Goal: Information Seeking & Learning: Learn about a topic

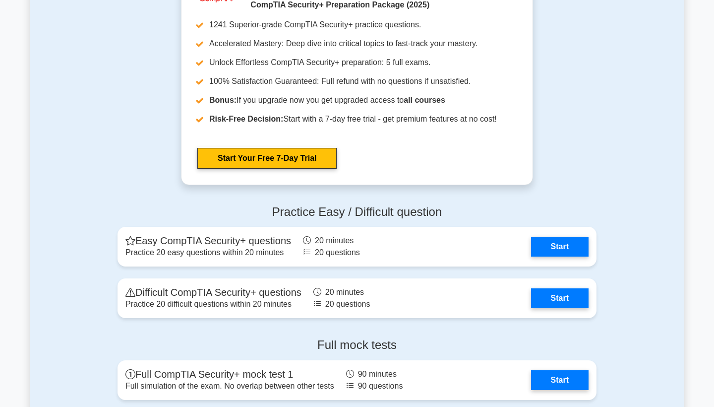
scroll to position [1821, 0]
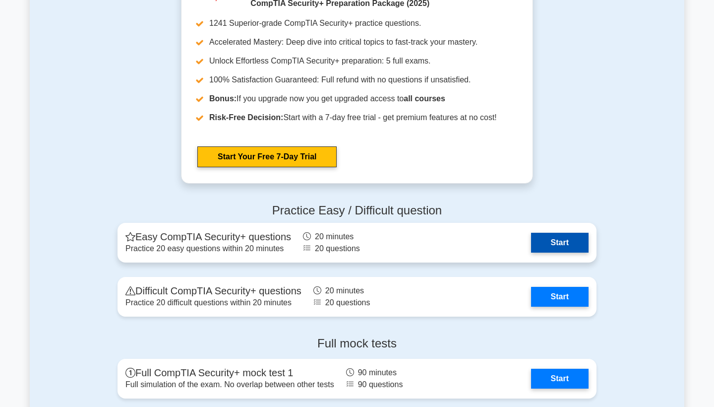
click at [546, 239] on link "Start" at bounding box center [560, 243] width 58 height 20
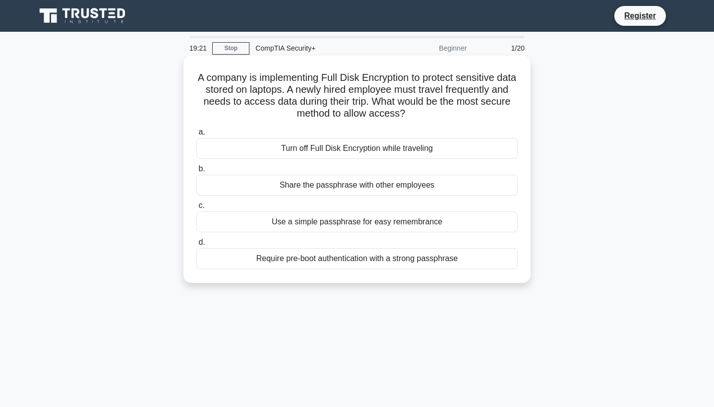
click at [456, 262] on div "Require pre-boot authentication with a strong passphrase" at bounding box center [356, 258] width 321 height 21
click at [196, 246] on input "d. Require pre-boot authentication with a strong passphrase" at bounding box center [196, 242] width 0 height 6
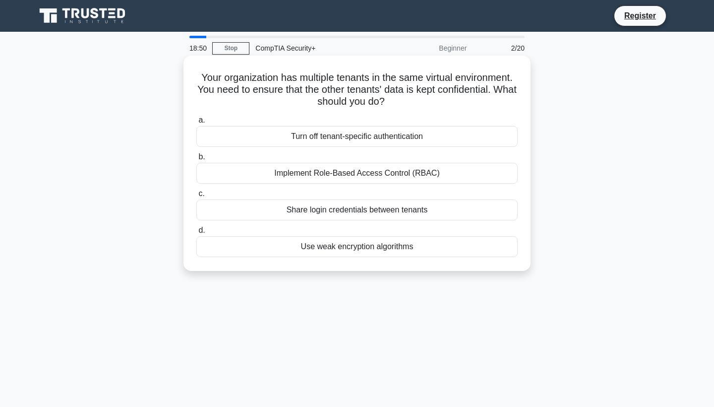
click at [411, 174] on div "Implement Role-Based Access Control (RBAC)" at bounding box center [356, 173] width 321 height 21
click at [196, 160] on input "b. Implement Role-Based Access Control (RBAC)" at bounding box center [196, 157] width 0 height 6
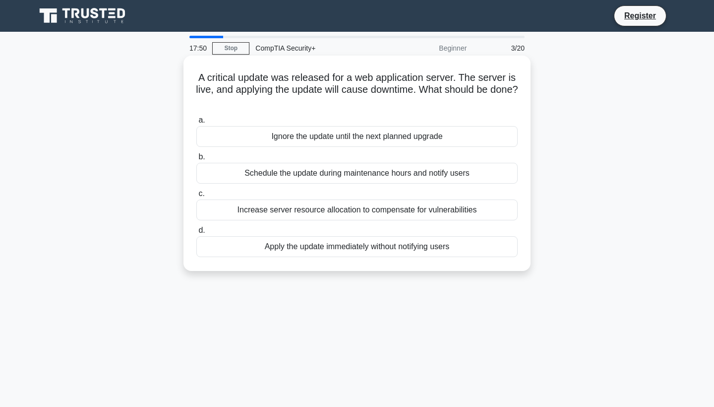
click at [362, 167] on div "Schedule the update during maintenance hours and notify users" at bounding box center [356, 173] width 321 height 21
click at [196, 160] on input "b. Schedule the update during maintenance hours and notify users" at bounding box center [196, 157] width 0 height 6
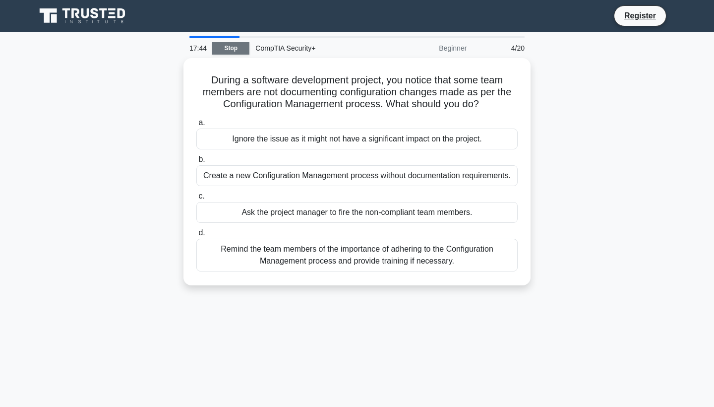
click at [235, 52] on link "Stop" at bounding box center [230, 48] width 37 height 12
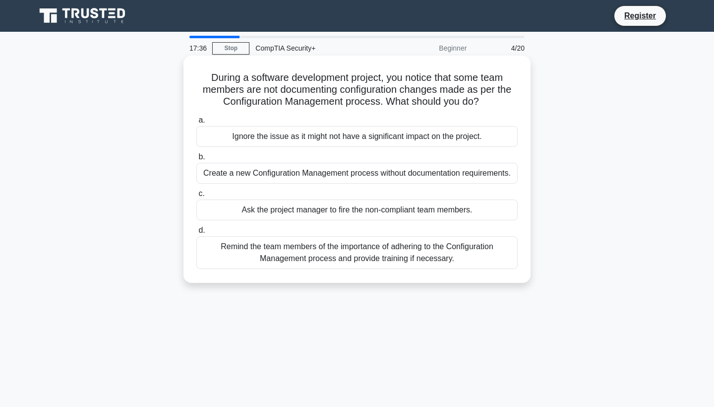
drag, startPoint x: 206, startPoint y: 75, endPoint x: 468, endPoint y: 278, distance: 331.7
click at [468, 278] on div "During a software development project, you notice that some team members are no…" at bounding box center [357, 169] width 339 height 219
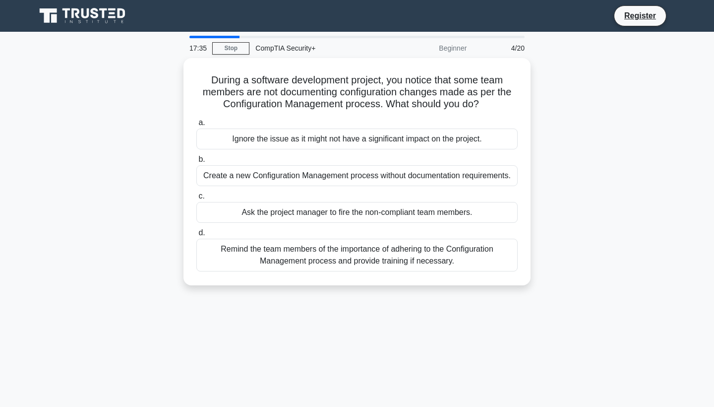
click at [499, 299] on div "17:35 Stop CompTIA Security+ Beginner 4/20 During a software development projec…" at bounding box center [357, 284] width 655 height 496
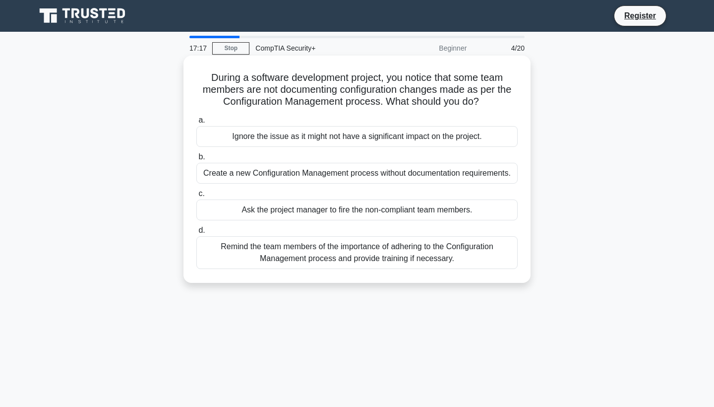
click at [359, 258] on div "Remind the team members of the importance of adhering to the Configuration Mana…" at bounding box center [356, 252] width 321 height 33
click at [196, 234] on input "d. Remind the team members of the importance of adhering to the Configuration M…" at bounding box center [196, 230] width 0 height 6
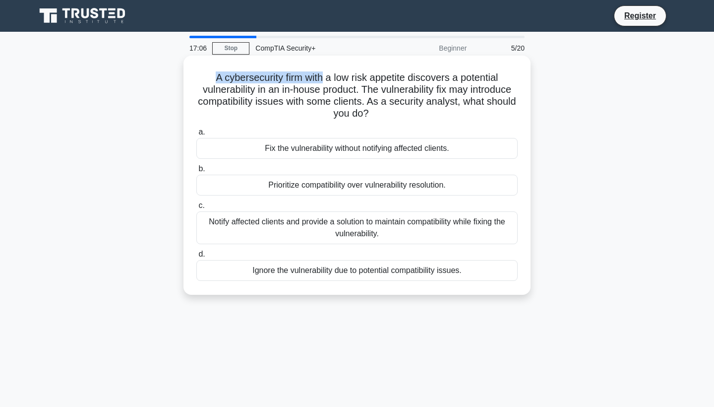
drag, startPoint x: 217, startPoint y: 79, endPoint x: 323, endPoint y: 78, distance: 105.7
click at [323, 78] on h5 "A cybersecurity firm with a low risk appetite discovers a potential vulnerabili…" at bounding box center [356, 95] width 323 height 49
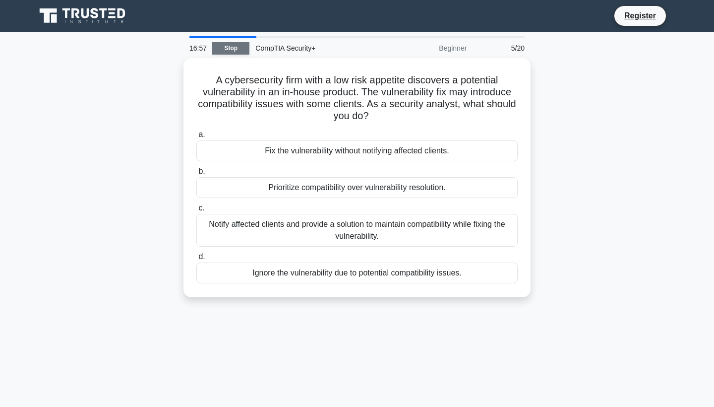
click at [235, 48] on link "Stop" at bounding box center [230, 48] width 37 height 12
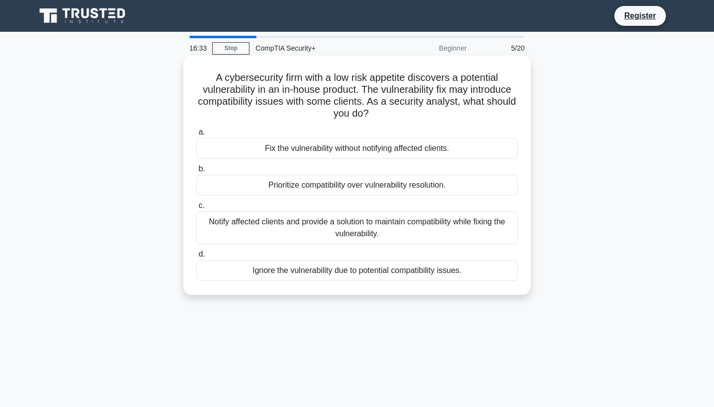
click at [275, 227] on div "Notify affected clients and provide a solution to maintain compatibility while …" at bounding box center [356, 227] width 321 height 33
click at [196, 209] on input "c. Notify affected clients and provide a solution to maintain compatibility whi…" at bounding box center [196, 205] width 0 height 6
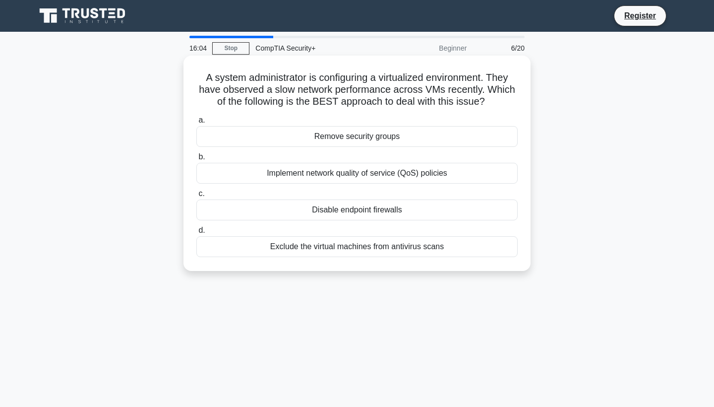
click at [324, 173] on div "Implement network quality of service (QoS) policies" at bounding box center [356, 173] width 321 height 21
click at [196, 160] on input "b. Implement network quality of service (QoS) policies" at bounding box center [196, 157] width 0 height 6
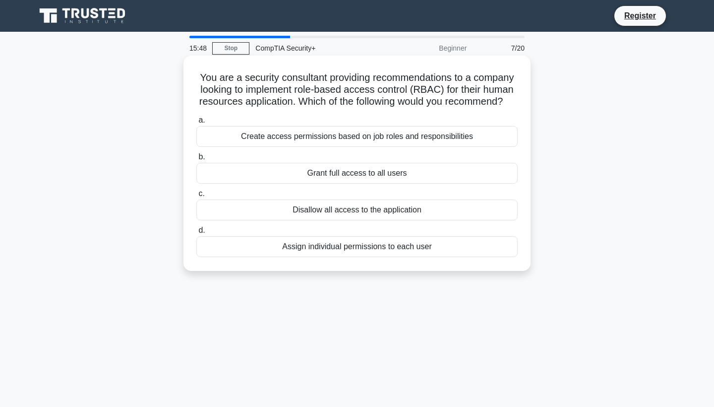
click at [343, 134] on div "Create access permissions based on job roles and responsibilities" at bounding box center [356, 136] width 321 height 21
click at [196, 124] on input "a. Create access permissions based on job roles and responsibilities" at bounding box center [196, 120] width 0 height 6
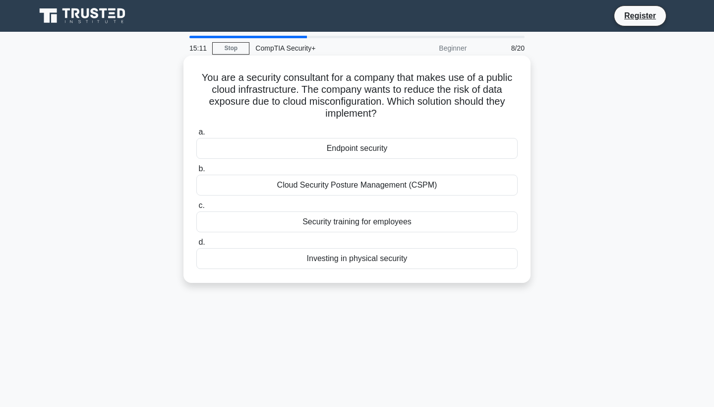
click at [330, 185] on div "Cloud Security Posture Management (CSPM)" at bounding box center [356, 185] width 321 height 21
click at [196, 172] on input "b. Cloud Security Posture Management (CSPM)" at bounding box center [196, 169] width 0 height 6
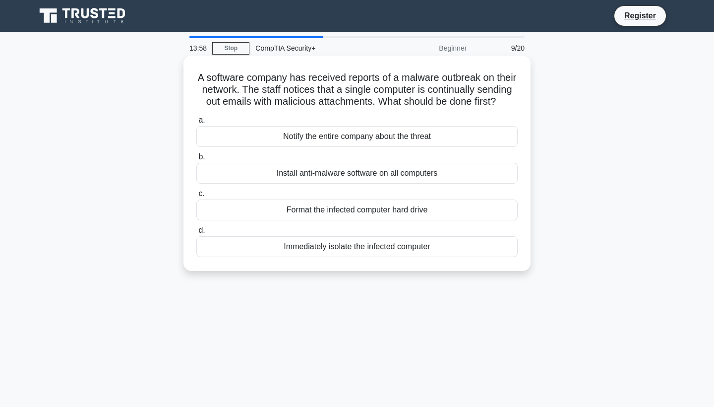
click at [305, 247] on div "Immediately isolate the infected computer" at bounding box center [356, 246] width 321 height 21
click at [196, 234] on input "d. Immediately isolate the infected computer" at bounding box center [196, 230] width 0 height 6
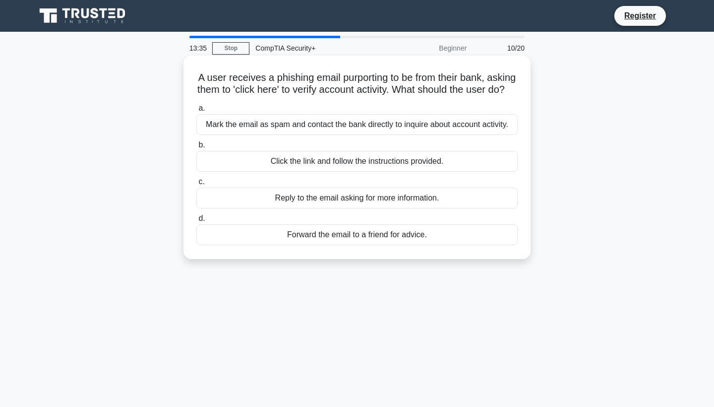
click at [371, 134] on div "Mark the email as spam and contact the bank directly to inquire about account a…" at bounding box center [356, 124] width 321 height 21
click at [196, 112] on input "a. Mark the email as spam and contact the bank directly to inquire about accoun…" at bounding box center [196, 108] width 0 height 6
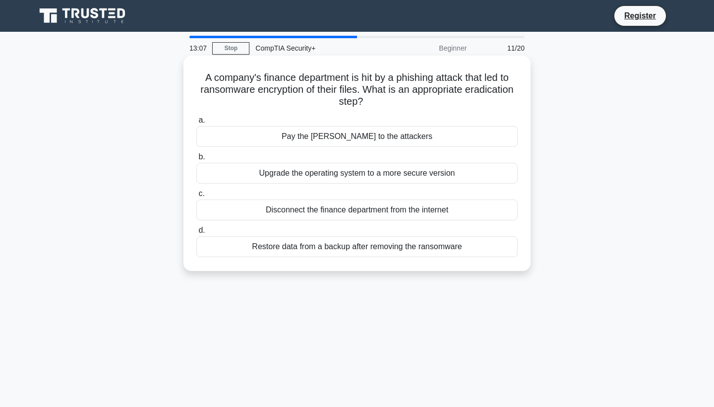
click at [358, 251] on div "Restore data from a backup after removing the ransomware" at bounding box center [356, 246] width 321 height 21
click at [196, 234] on input "d. Restore data from a backup after removing the ransomware" at bounding box center [196, 230] width 0 height 6
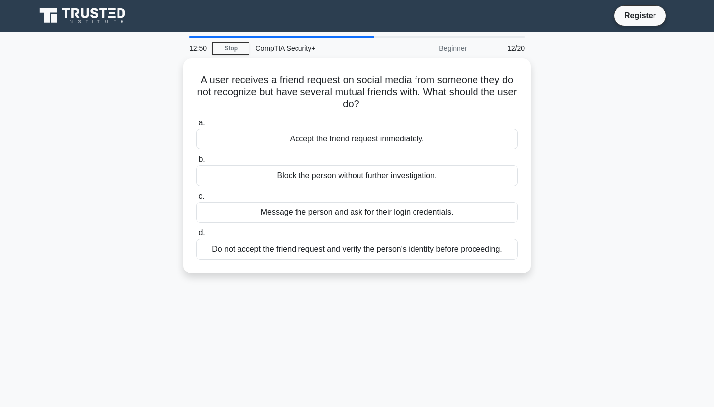
click at [358, 251] on div "Do not accept the friend request and verify the person's identity before procee…" at bounding box center [356, 249] width 321 height 21
click at [196, 236] on input "d. Do not accept the friend request and verify the person's identity before pro…" at bounding box center [196, 233] width 0 height 6
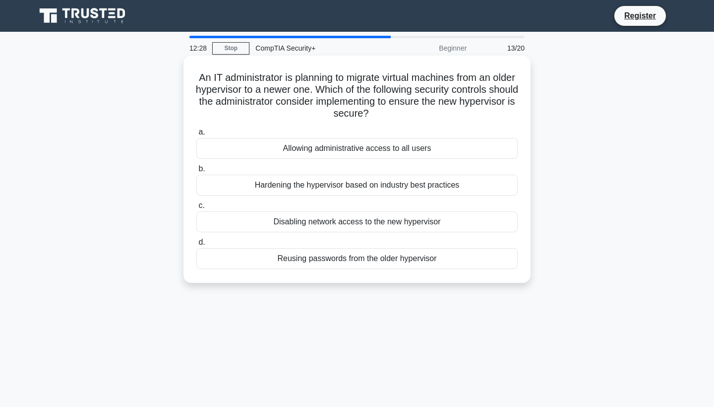
click at [379, 190] on div "Hardening the hypervisor based on industry best practices" at bounding box center [356, 185] width 321 height 21
click at [196, 172] on input "b. Hardening the hypervisor based on industry best practices" at bounding box center [196, 169] width 0 height 6
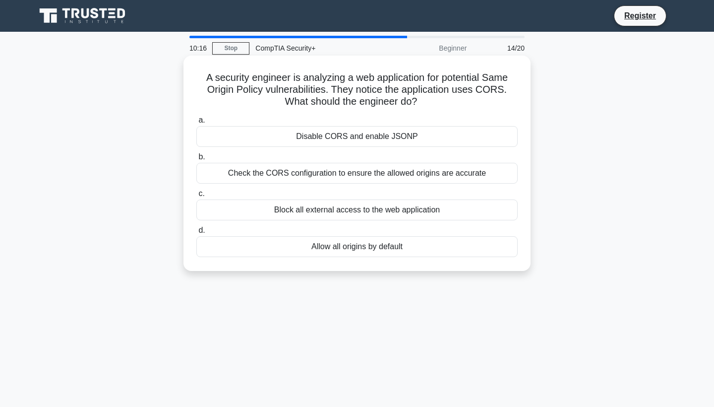
click at [431, 171] on div "Check the CORS configuration to ensure the allowed origins are accurate" at bounding box center [356, 173] width 321 height 21
click at [196, 160] on input "b. Check the CORS configuration to ensure the allowed origins are accurate" at bounding box center [196, 157] width 0 height 6
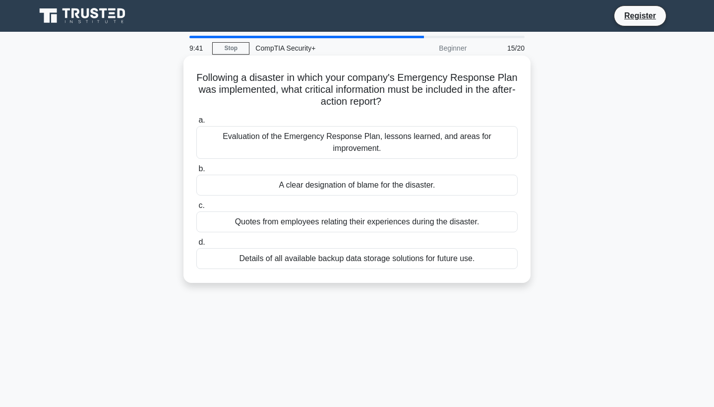
click at [417, 139] on div "Evaluation of the Emergency Response Plan, lessons learned, and areas for impro…" at bounding box center [356, 142] width 321 height 33
click at [196, 124] on input "a. Evaluation of the Emergency Response Plan, lessons learned, and areas for im…" at bounding box center [196, 120] width 0 height 6
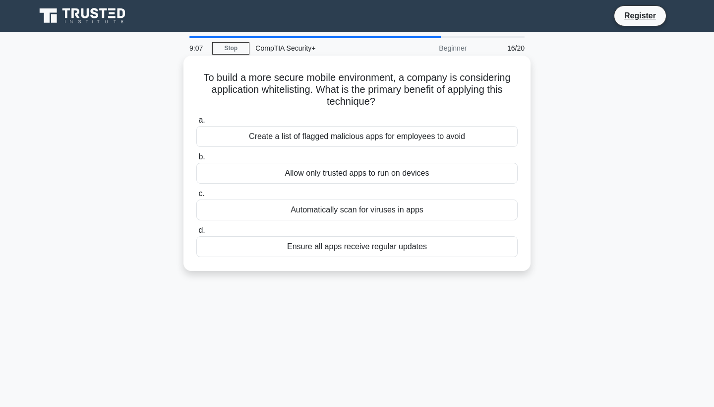
click at [394, 176] on div "Allow only trusted apps to run on devices" at bounding box center [356, 173] width 321 height 21
click at [196, 160] on input "b. Allow only trusted apps to run on devices" at bounding box center [196, 157] width 0 height 6
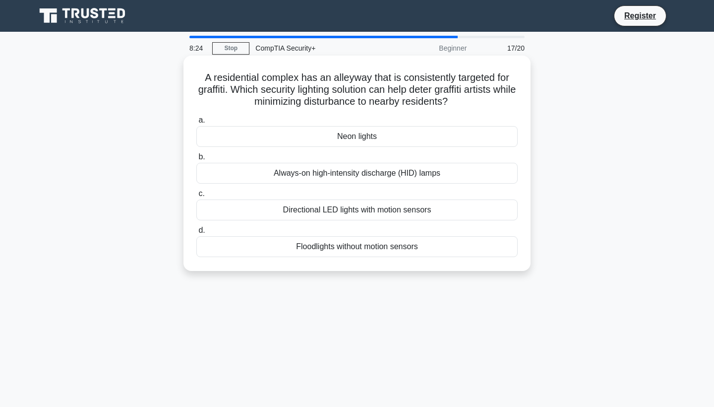
click at [389, 213] on div "Directional LED lights with motion sensors" at bounding box center [356, 209] width 321 height 21
click at [196, 197] on input "c. Directional LED lights with motion sensors" at bounding box center [196, 194] width 0 height 6
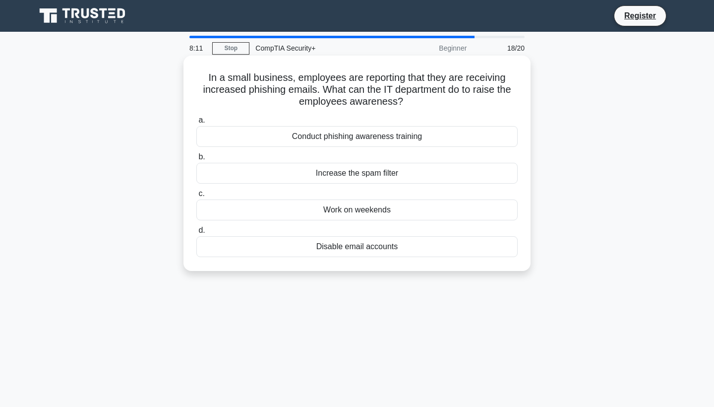
click at [471, 131] on div "Conduct phishing awareness training" at bounding box center [356, 136] width 321 height 21
click at [196, 124] on input "a. Conduct phishing awareness training" at bounding box center [196, 120] width 0 height 6
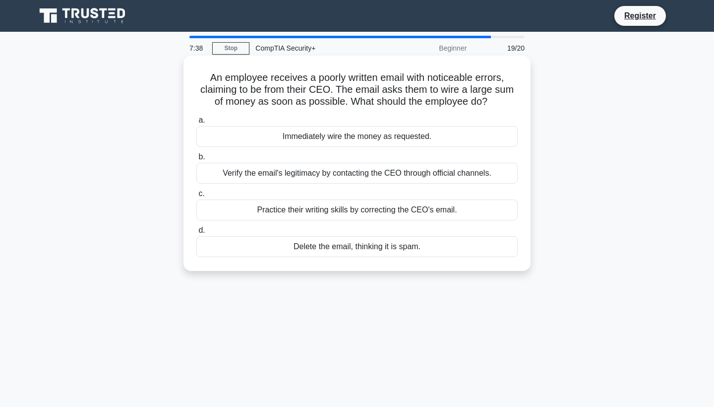
click at [315, 248] on div "Delete the email, thinking it is spam." at bounding box center [356, 246] width 321 height 21
click at [196, 234] on input "d. Delete the email, thinking it is spam." at bounding box center [196, 230] width 0 height 6
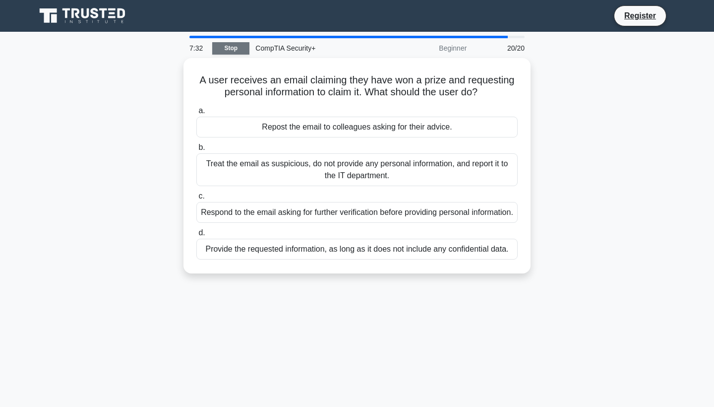
click at [230, 45] on link "Stop" at bounding box center [230, 48] width 37 height 12
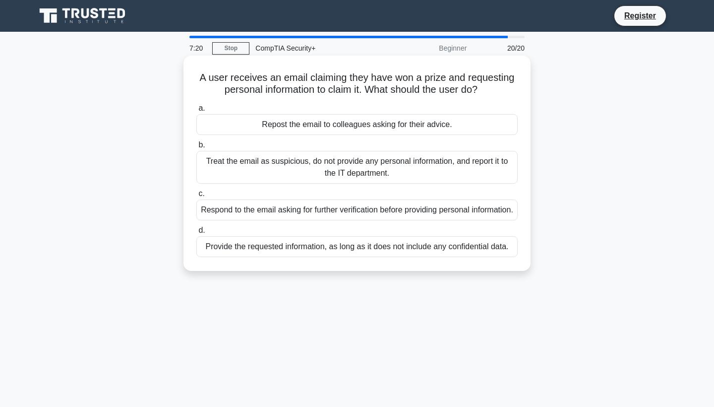
click at [309, 175] on div "Treat the email as suspicious, do not provide any personal information, and rep…" at bounding box center [356, 167] width 321 height 33
click at [196, 148] on input "b. Treat the email as suspicious, do not provide any personal information, and …" at bounding box center [196, 145] width 0 height 6
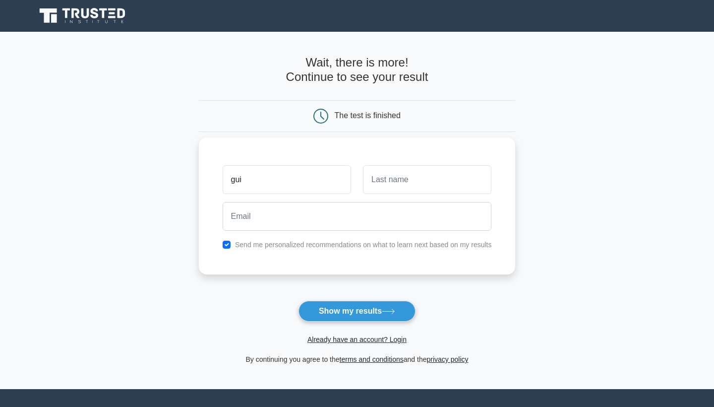
type input "gui"
type input "[PERSON_NAME]"
click at [226, 244] on input "checkbox" at bounding box center [227, 245] width 8 height 8
checkbox input "false"
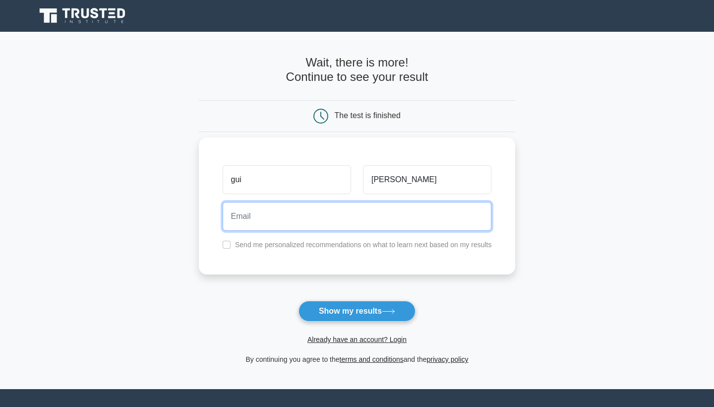
click at [256, 227] on input "email" at bounding box center [357, 216] width 269 height 29
type input "gramos1@sienaheights.edu"
click at [357, 311] on button "Show my results" at bounding box center [357, 311] width 117 height 21
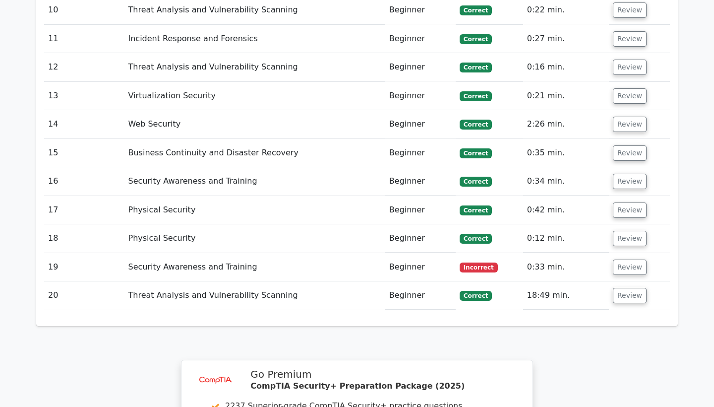
scroll to position [1555, 0]
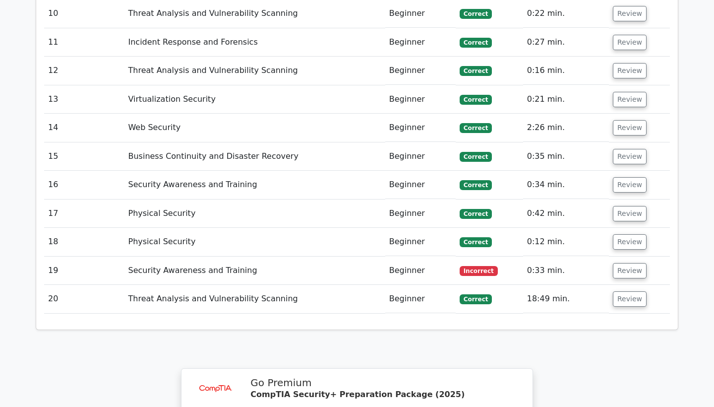
click at [204, 256] on td "Security Awareness and Training" at bounding box center [254, 270] width 261 height 28
click at [609, 256] on td "Review" at bounding box center [639, 270] width 61 height 28
click at [622, 263] on button "Review" at bounding box center [630, 270] width 34 height 15
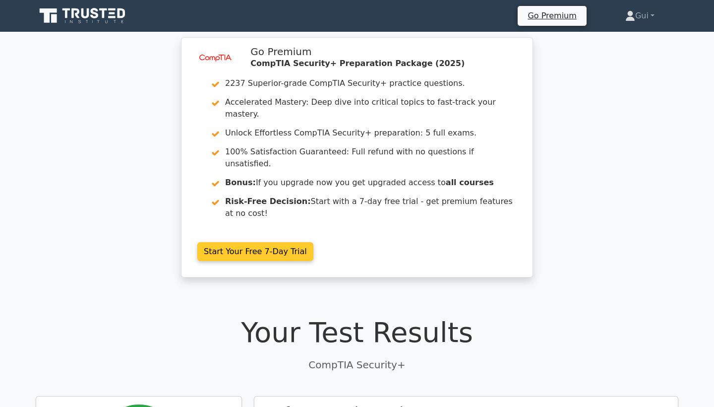
scroll to position [0, 0]
